Goal: Navigation & Orientation: Find specific page/section

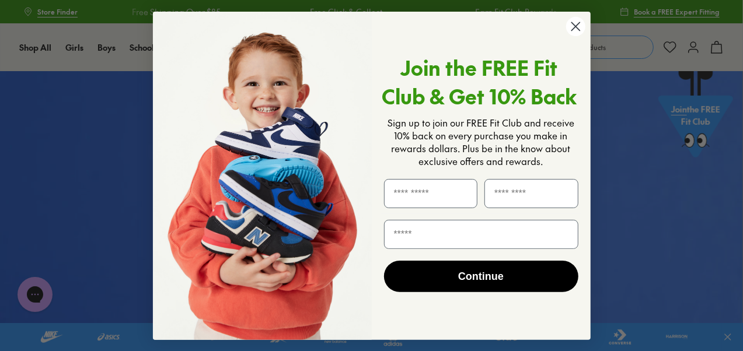
click at [573, 23] on circle "Close dialog" at bounding box center [574, 26] width 19 height 19
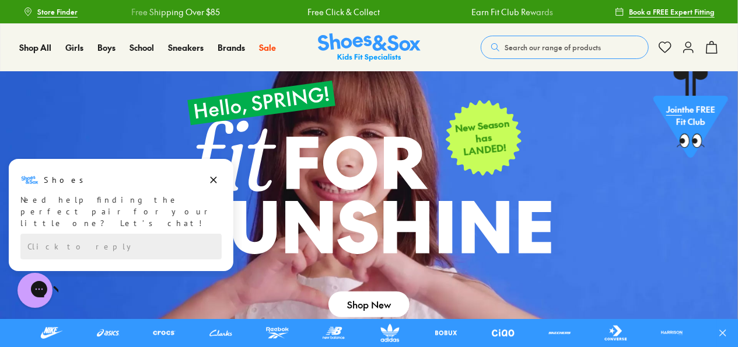
drag, startPoint x: 301, startPoint y: 29, endPoint x: 371, endPoint y: 25, distance: 70.1
click at [368, 25] on div "Shop All Shop All Shop All 20% Off School New Arrivals Online Only Best Sellers…" at bounding box center [369, 47] width 738 height 48
click at [56, 8] on span "Store Finder" at bounding box center [57, 11] width 40 height 11
